Goal: Find specific page/section: Find specific page/section

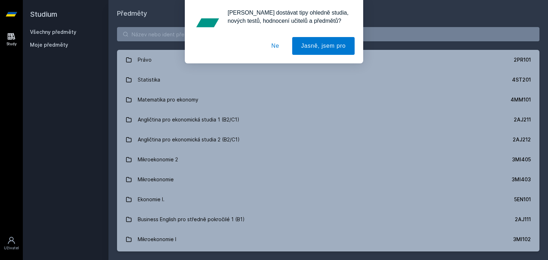
click at [273, 47] on button "Ne" at bounding box center [275, 46] width 26 height 18
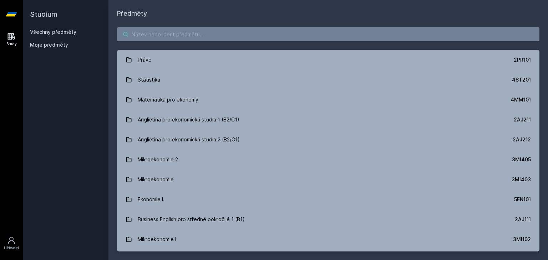
click at [234, 35] on input "search" at bounding box center [328, 34] width 422 height 14
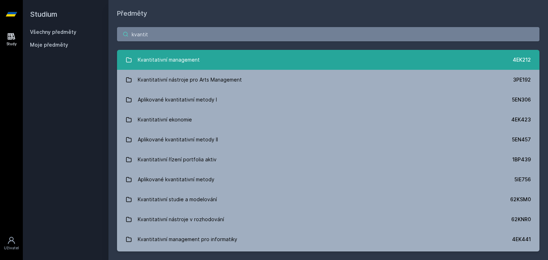
type input "kvantit"
click at [231, 66] on link "Kvantitativní management 4EK212" at bounding box center [328, 60] width 422 height 20
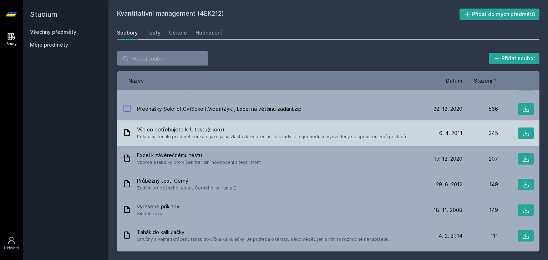
scroll to position [64, 0]
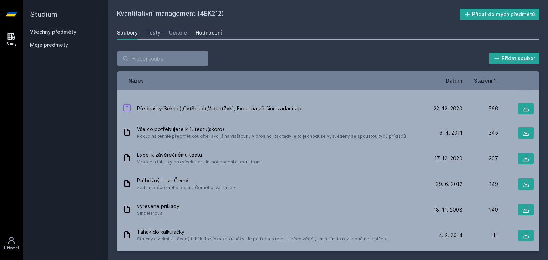
click at [208, 30] on div "Hodnocení" at bounding box center [208, 32] width 26 height 7
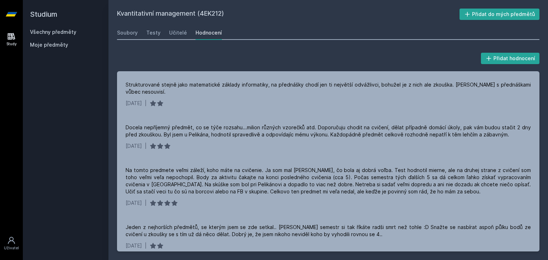
scroll to position [748, 0]
click at [154, 26] on link "Testy" at bounding box center [153, 33] width 14 height 14
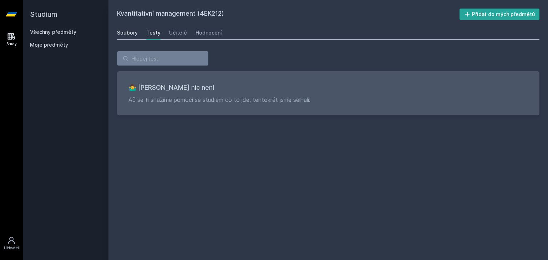
click at [131, 32] on div "Soubory" at bounding box center [127, 32] width 21 height 7
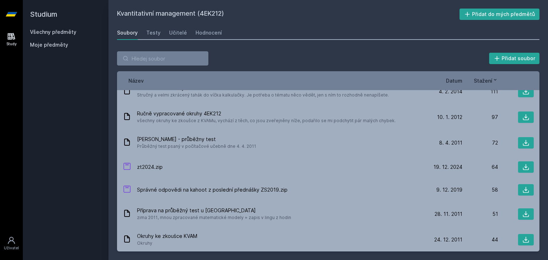
scroll to position [209, 0]
click at [456, 81] on span "Datum" at bounding box center [454, 80] width 16 height 7
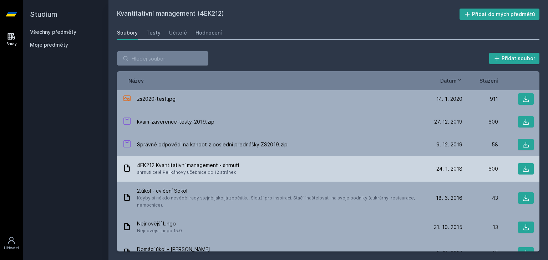
scroll to position [96, 0]
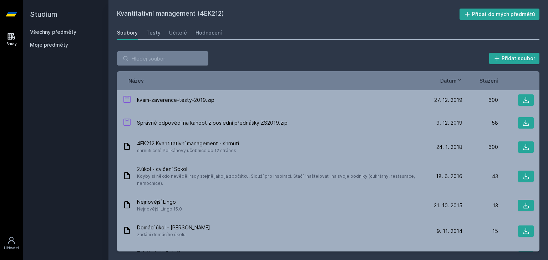
click at [367, 62] on div "Přidat soubor" at bounding box center [328, 58] width 422 height 14
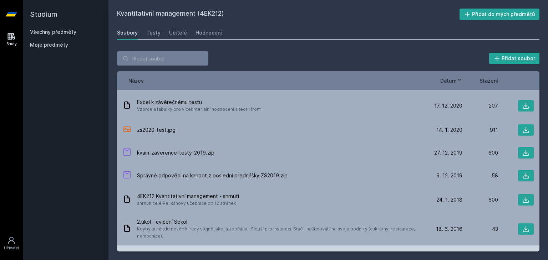
scroll to position [43, 0]
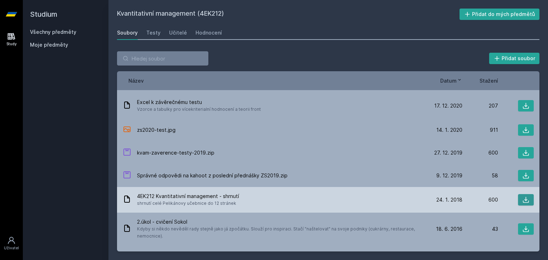
click at [522, 200] on icon at bounding box center [525, 199] width 7 height 7
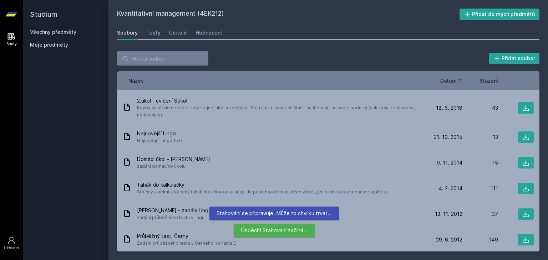
scroll to position [0, 0]
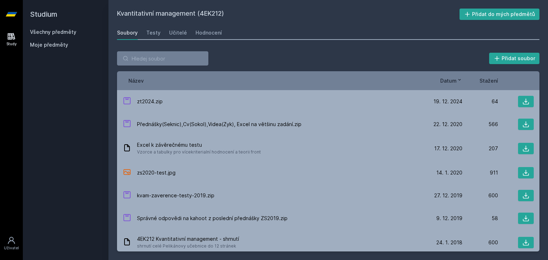
click at [148, 45] on div "Přidat soubor Řazení: Název Datum Stažení Název Datum Stažení zt2024.zip [DATE]…" at bounding box center [327, 152] width 439 height 218
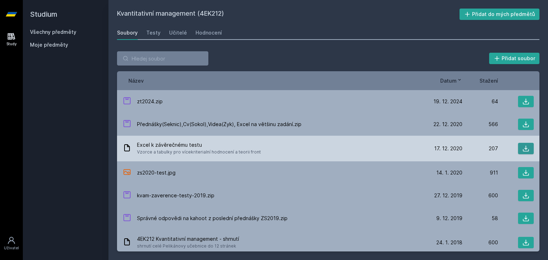
click at [522, 150] on icon at bounding box center [525, 148] width 7 height 7
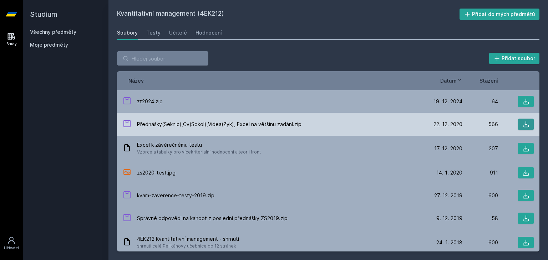
click at [528, 123] on button at bounding box center [526, 124] width 16 height 11
